Goal: Task Accomplishment & Management: Manage account settings

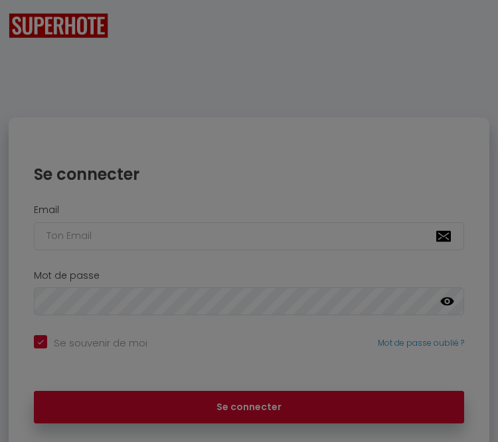
checkbox input "true"
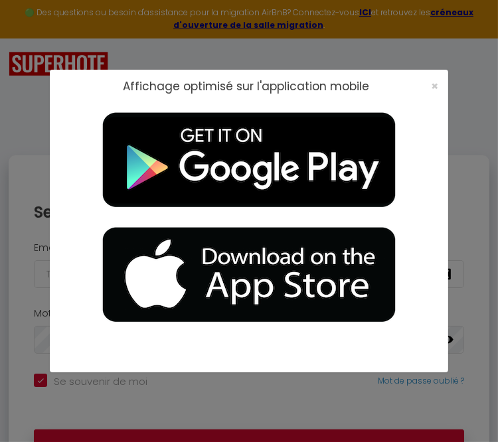
click at [445, 88] on div "×" at bounding box center [430, 86] width 33 height 13
click at [438, 82] on span "×" at bounding box center [434, 86] width 7 height 17
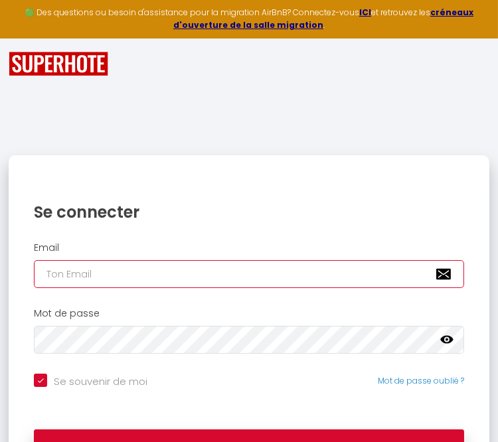
click at [310, 273] on input "email" at bounding box center [249, 274] width 430 height 28
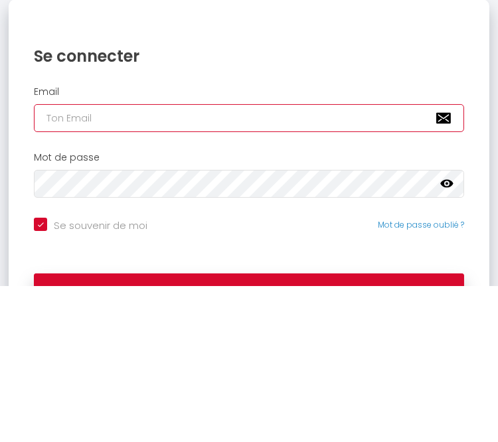
type input "a"
checkbox input "true"
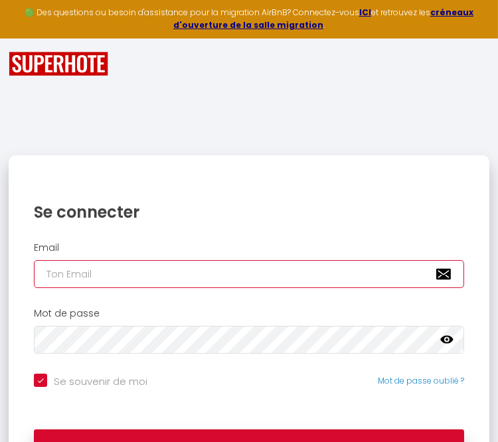
type input "[EMAIL_ADDRESS][DOMAIN_NAME]"
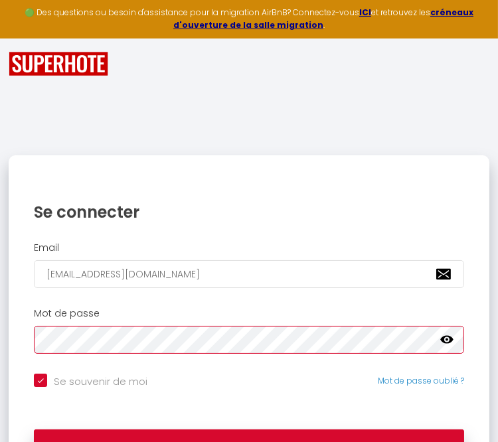
click at [34, 430] on button "Se connecter" at bounding box center [249, 446] width 430 height 33
checkbox input "true"
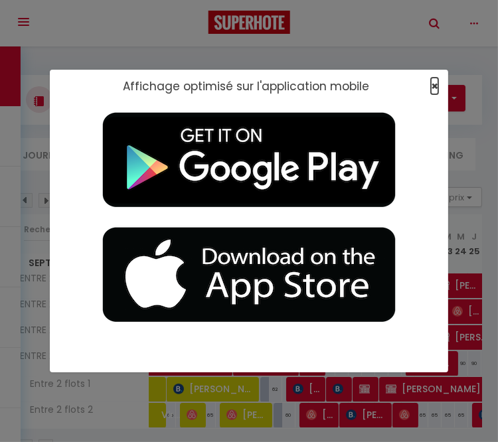
click at [434, 90] on span "×" at bounding box center [434, 86] width 7 height 17
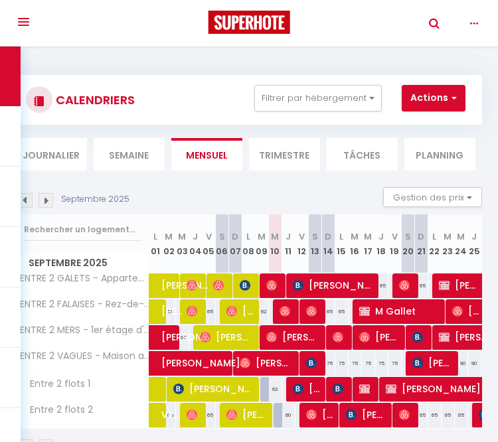
click at [21, 18] on button "Toggle navigation" at bounding box center [23, 22] width 29 height 44
click at [22, 22] on button "Toggle navigation" at bounding box center [23, 22] width 29 height 44
click at [476, 26] on icon "button" at bounding box center [474, 23] width 8 height 12
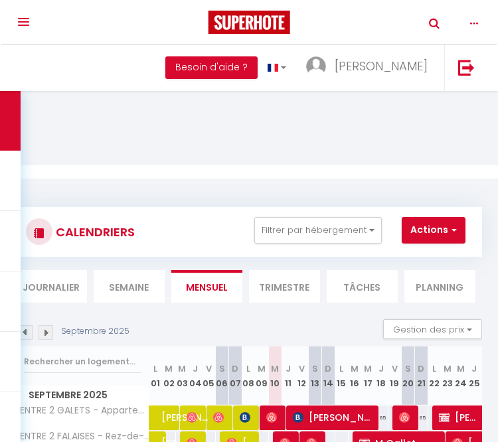
click at [432, 23] on link "Toggle Search" at bounding box center [435, 38] width 30 height 46
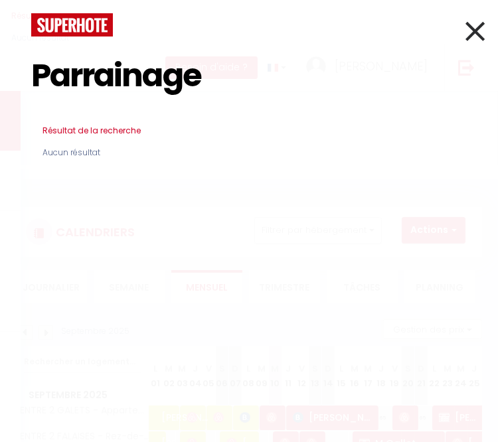
type input "Parrainage"
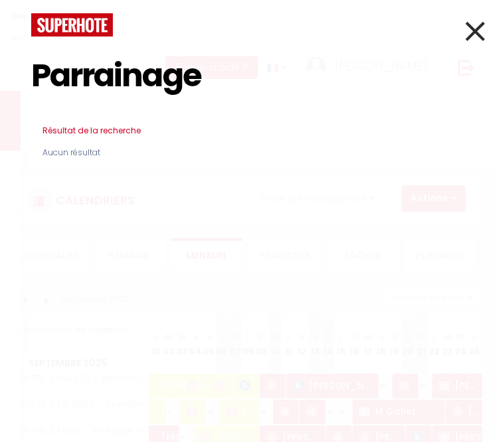
click at [476, 25] on icon at bounding box center [475, 31] width 19 height 33
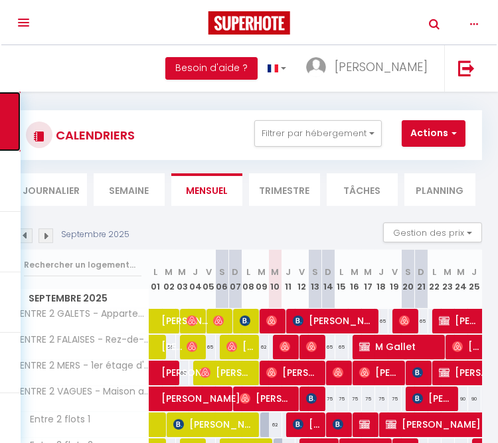
scroll to position [112, 0]
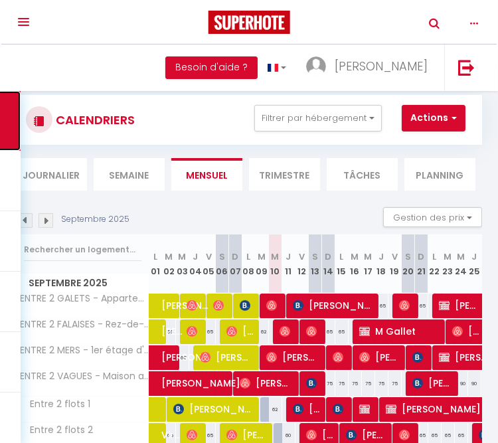
click at [20, 25] on button "Toggle navigation" at bounding box center [23, 22] width 29 height 44
click at [22, 22] on button "Toggle navigation" at bounding box center [23, 22] width 29 height 44
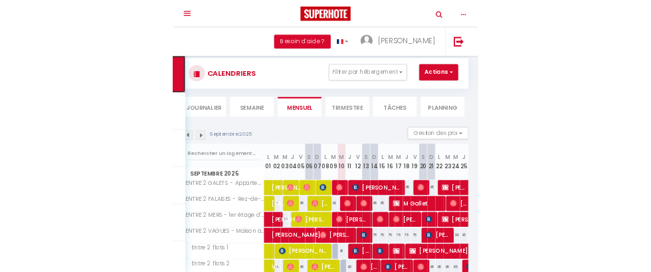
scroll to position [46, 0]
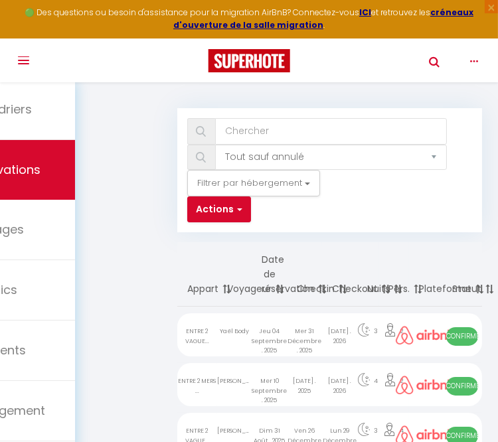
click at [484, 58] on button "button" at bounding box center [475, 61] width 30 height 44
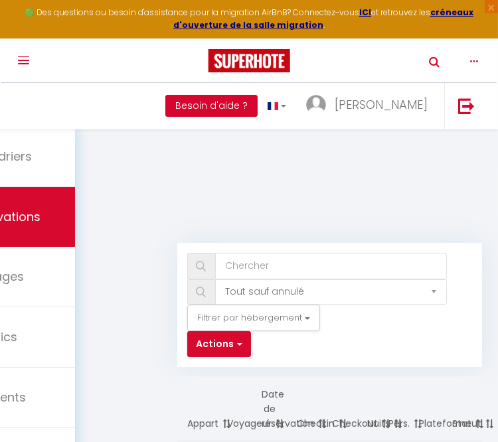
click at [258, 102] on button "Besoin d'aide ?" at bounding box center [211, 106] width 92 height 23
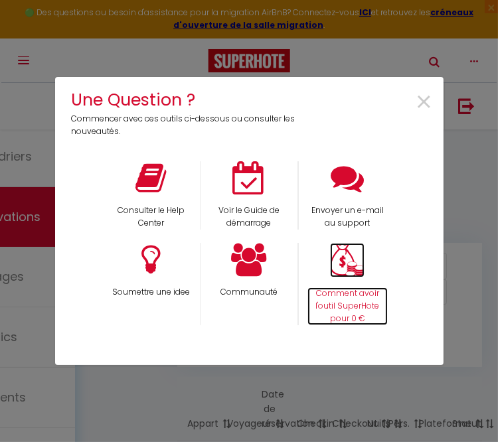
click at [352, 266] on img at bounding box center [347, 260] width 35 height 35
